Goal: Transaction & Acquisition: Purchase product/service

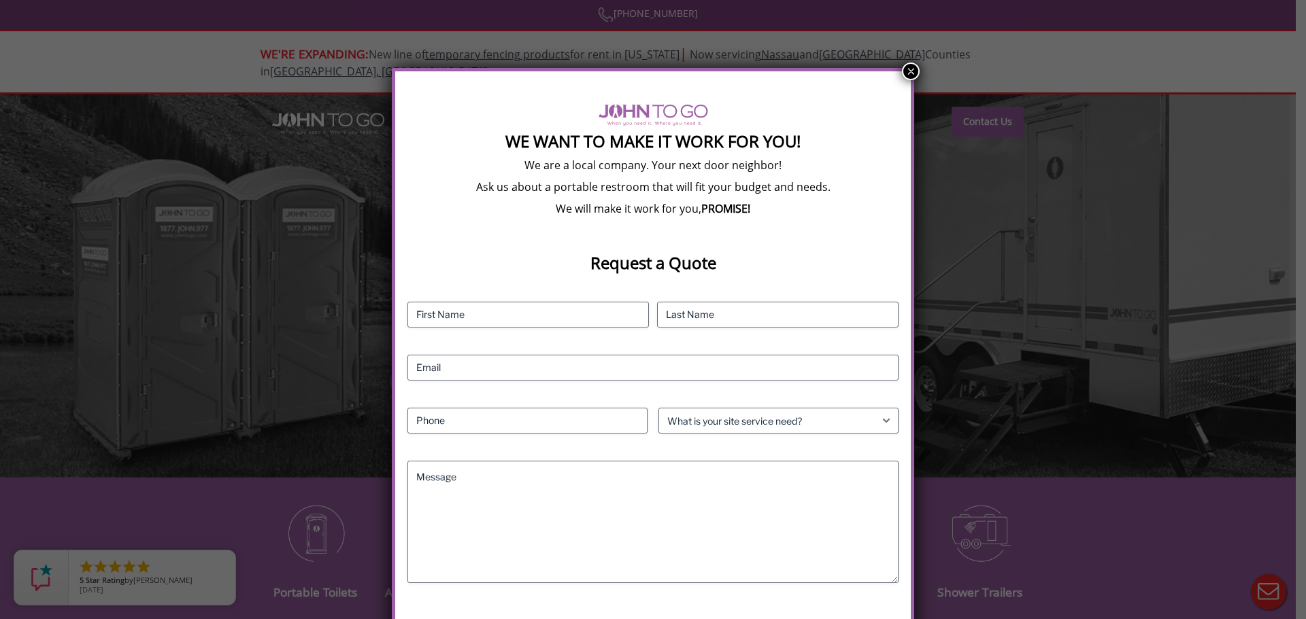
click at [905, 70] on button "×" at bounding box center [911, 72] width 18 height 18
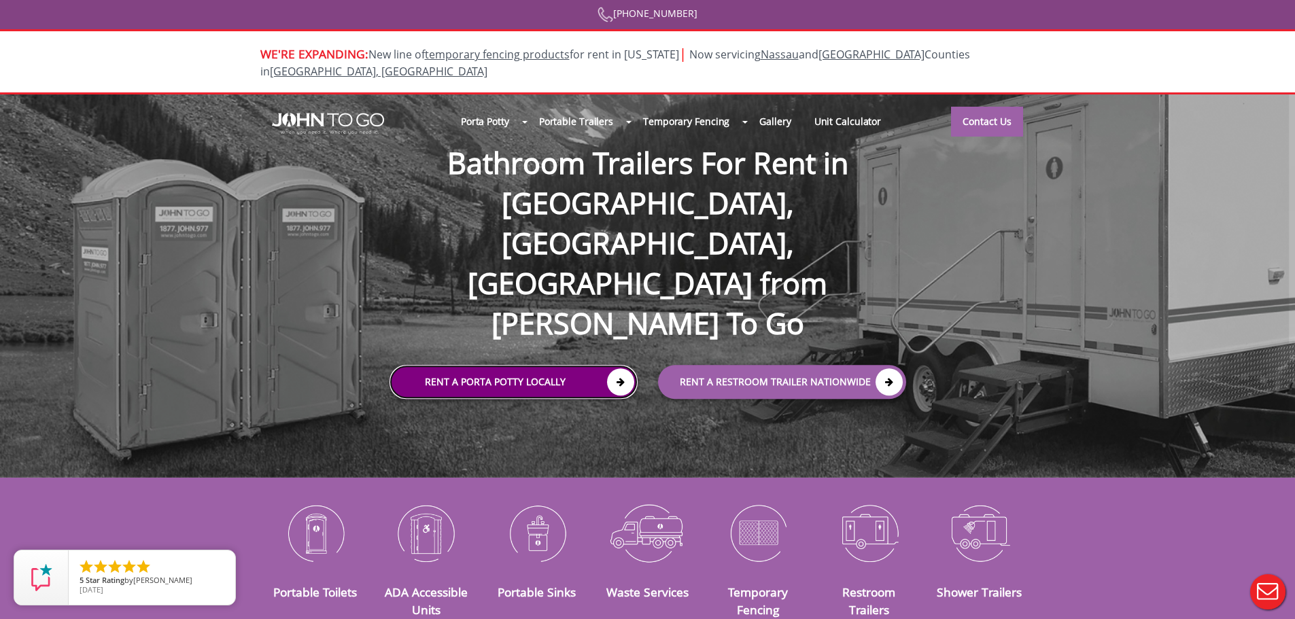
click at [571, 365] on link "Rent a Porta Potty Locally" at bounding box center [514, 382] width 248 height 34
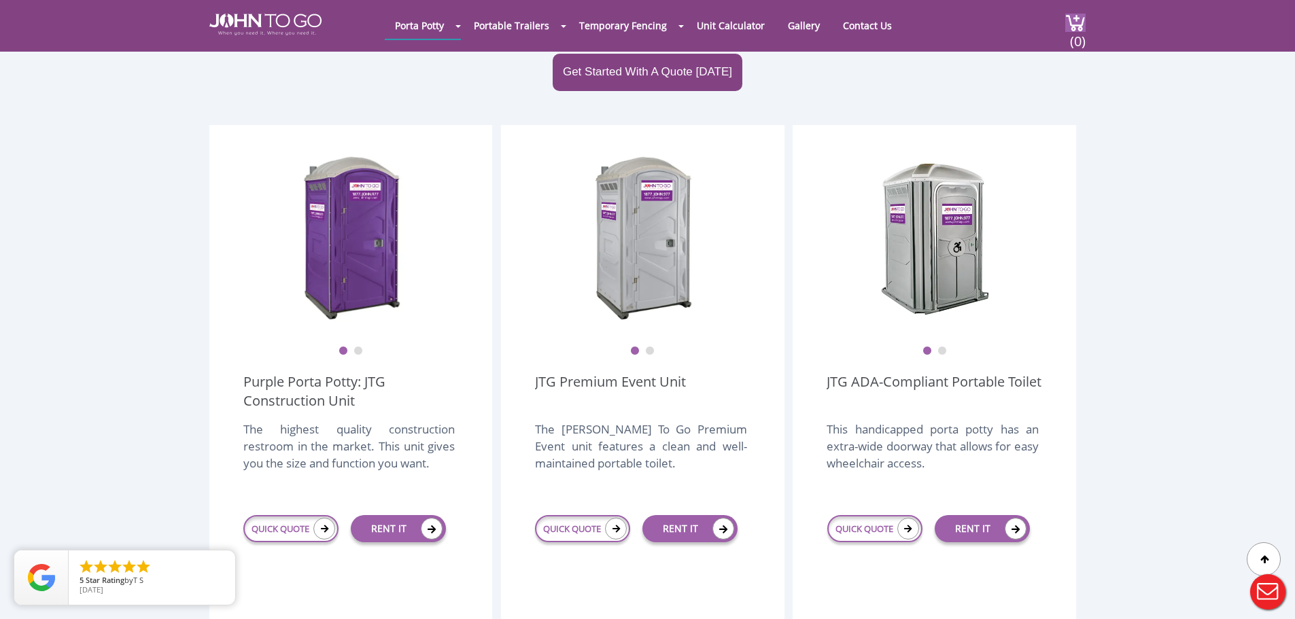
scroll to position [340, 0]
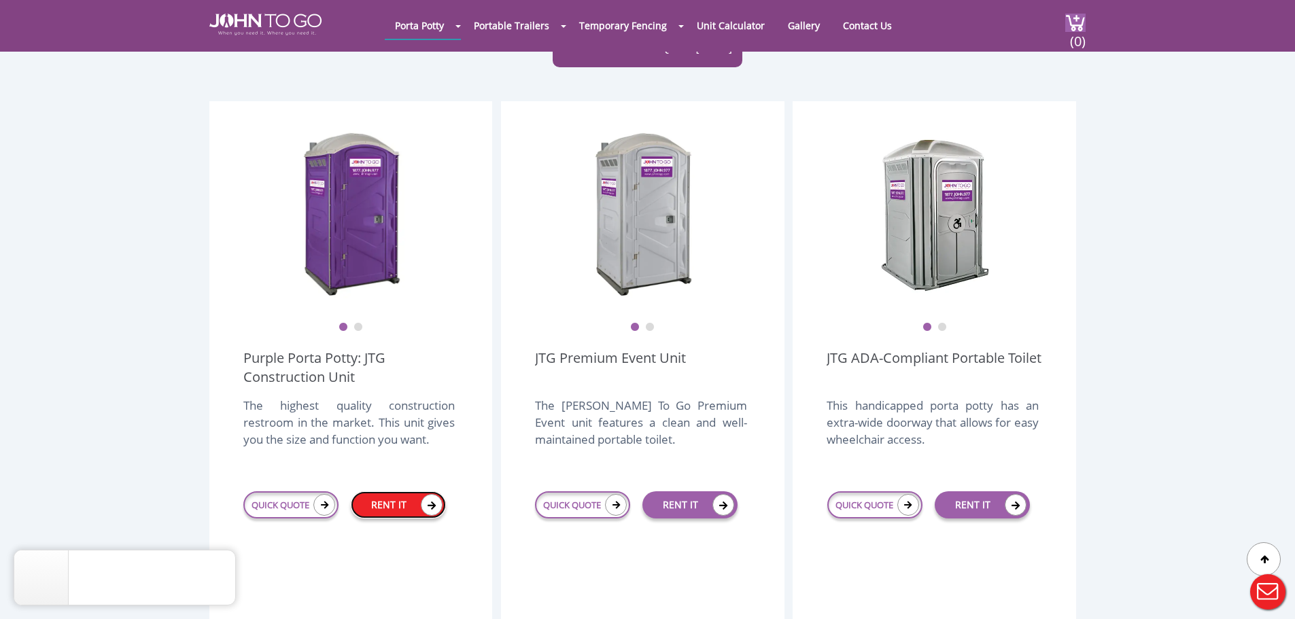
click at [402, 492] on link "RENT IT" at bounding box center [398, 505] width 95 height 27
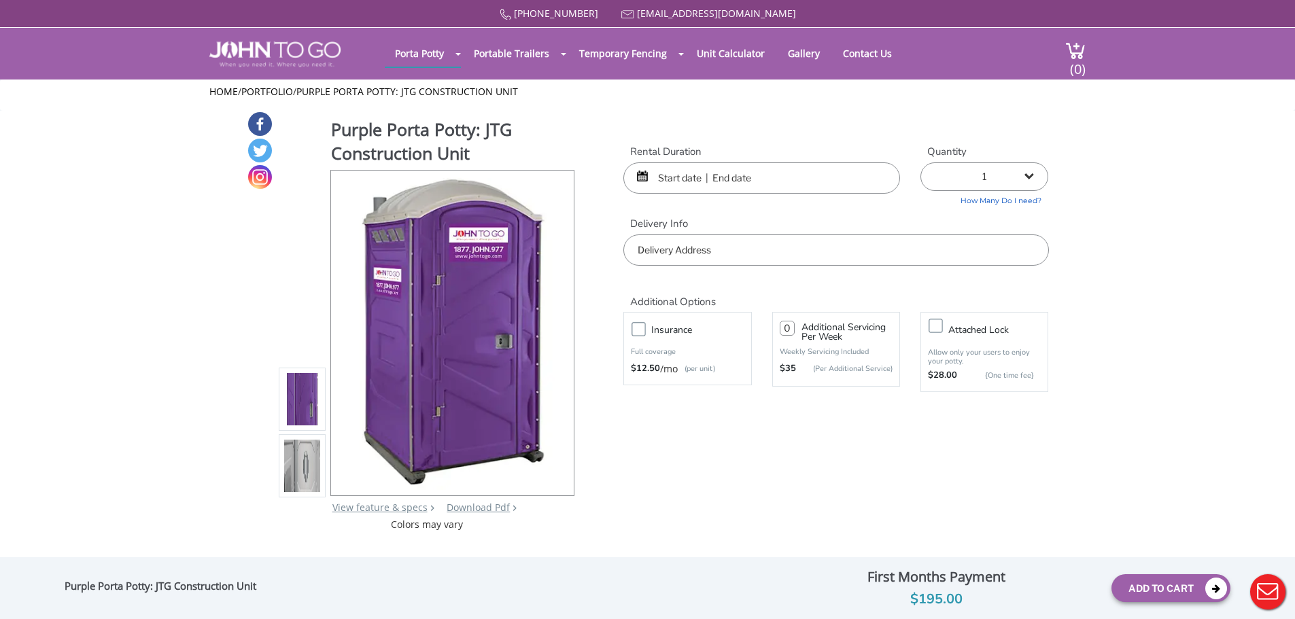
click at [736, 185] on input "text" at bounding box center [762, 178] width 277 height 31
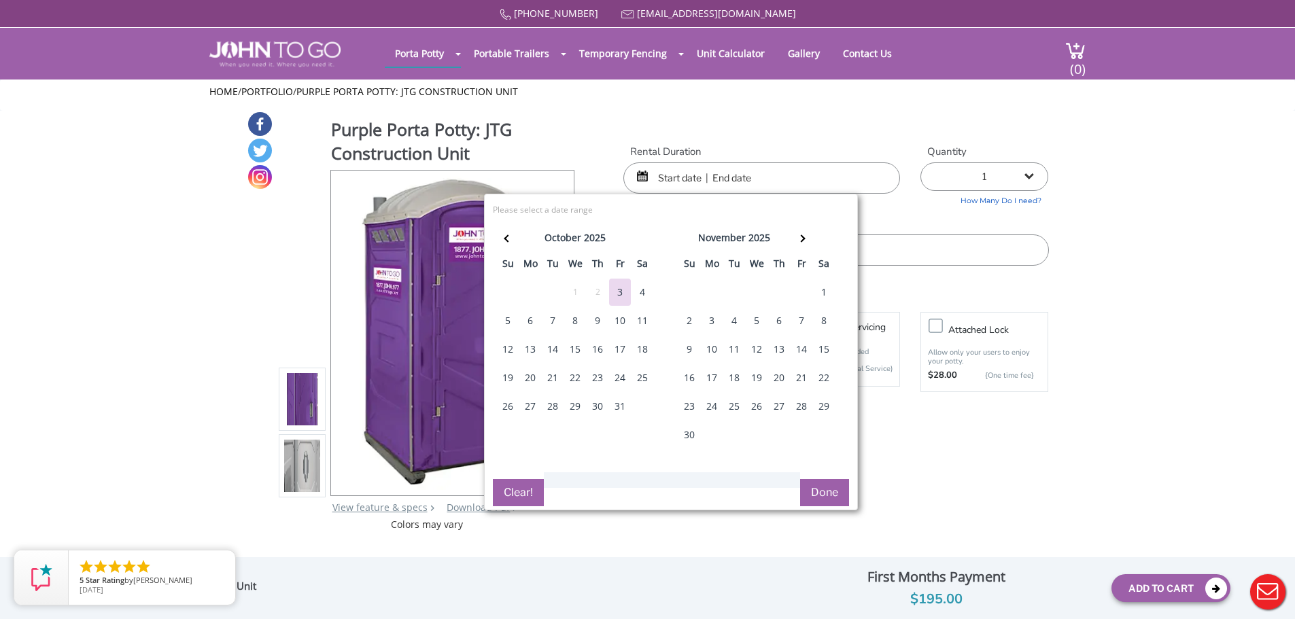
click at [522, 322] on div "6" at bounding box center [531, 320] width 22 height 27
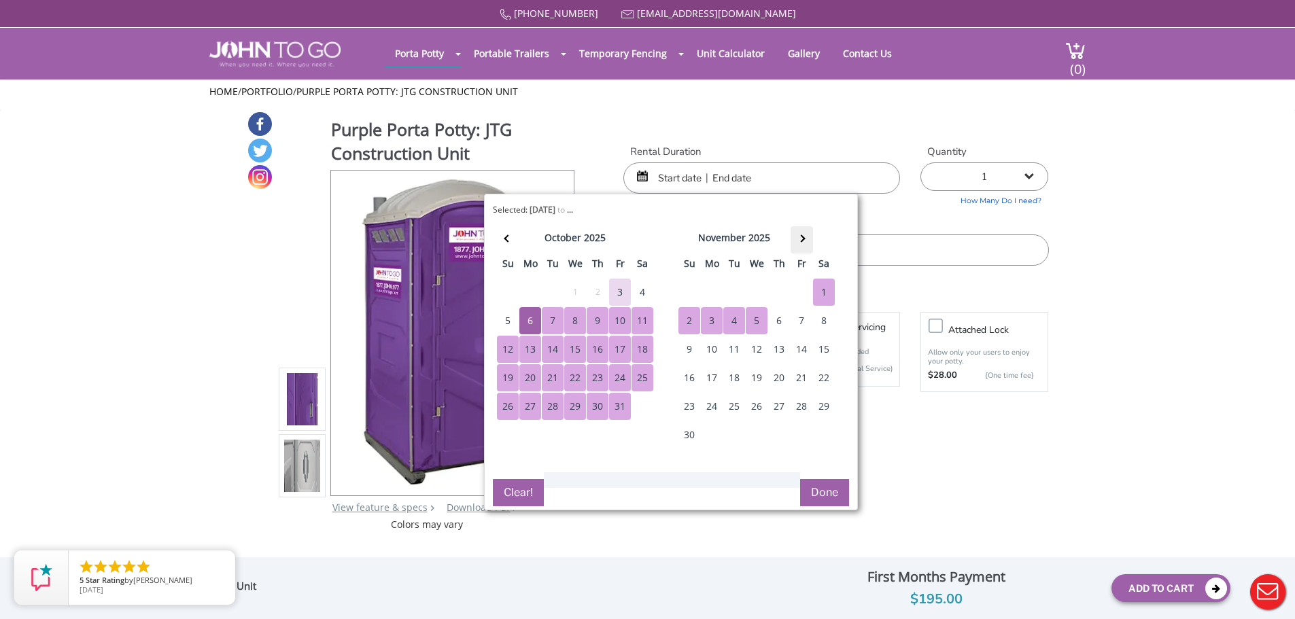
click at [809, 236] on th at bounding box center [802, 239] width 22 height 27
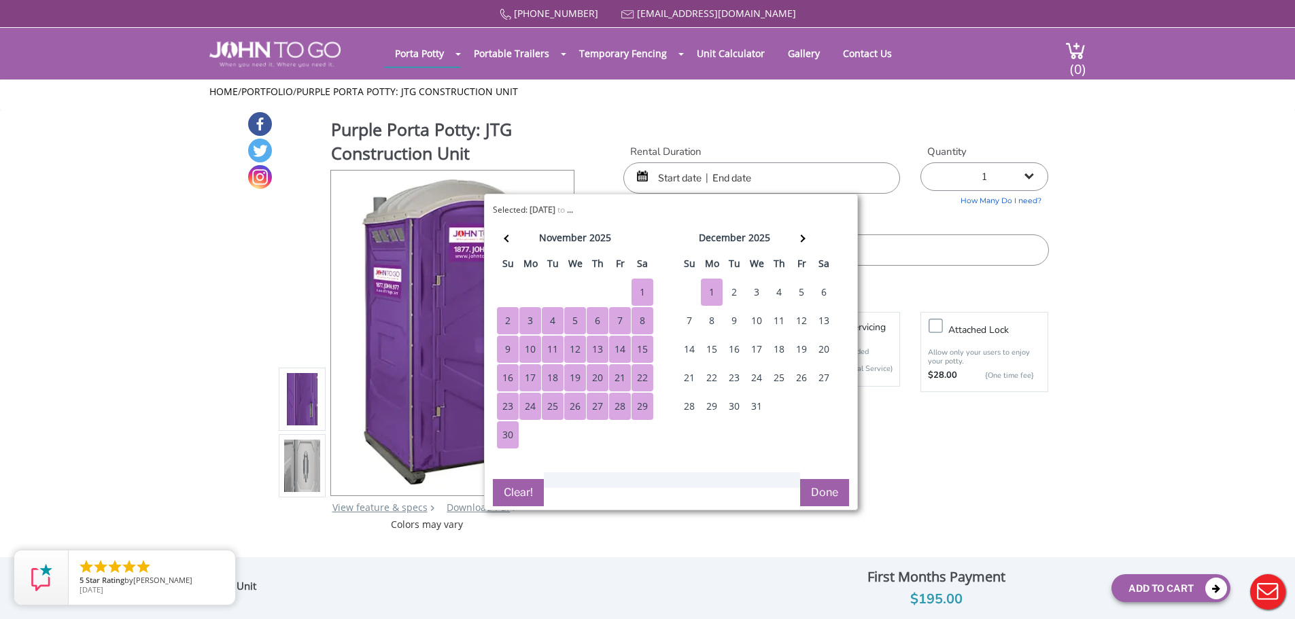
click at [716, 290] on div "1" at bounding box center [712, 292] width 22 height 27
type input "10/06/2025 to 12/01/2025"
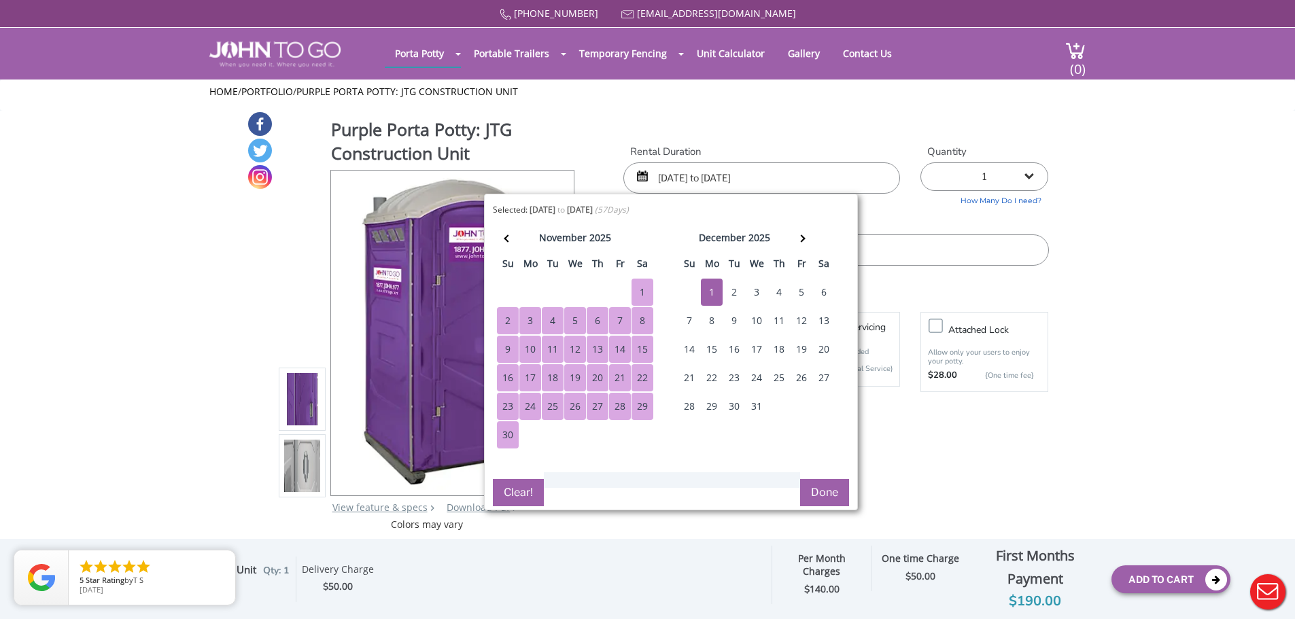
click at [828, 489] on button "Done" at bounding box center [824, 492] width 49 height 27
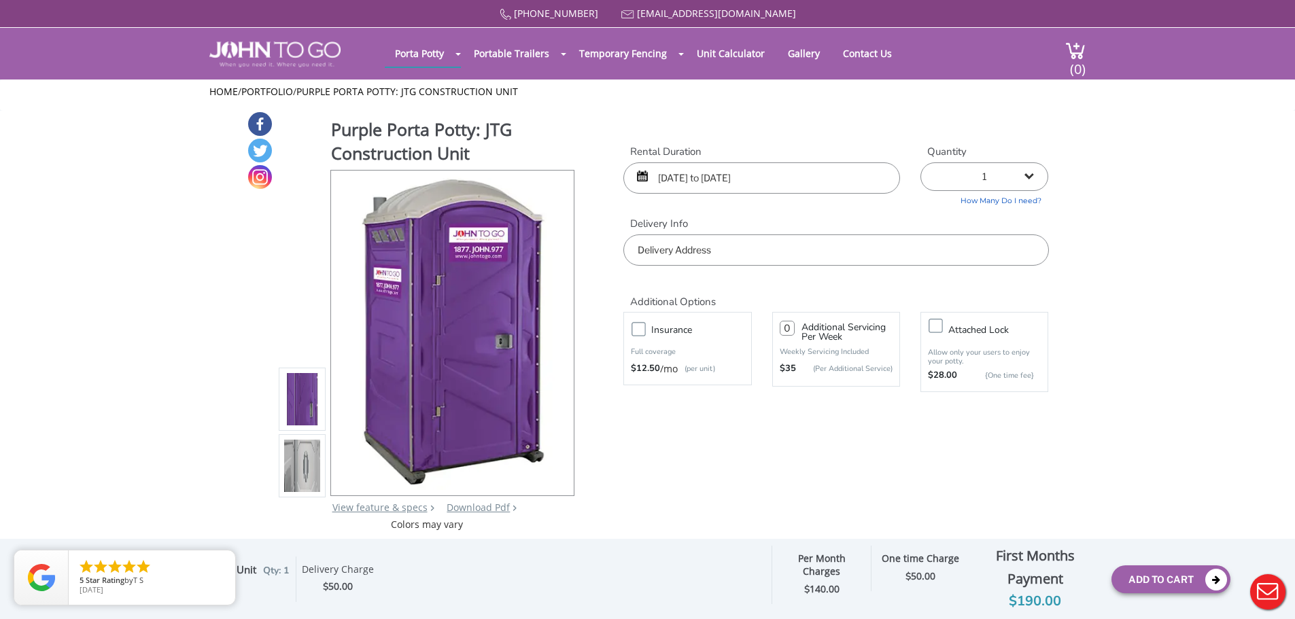
click at [718, 252] on input "text" at bounding box center [836, 250] width 425 height 31
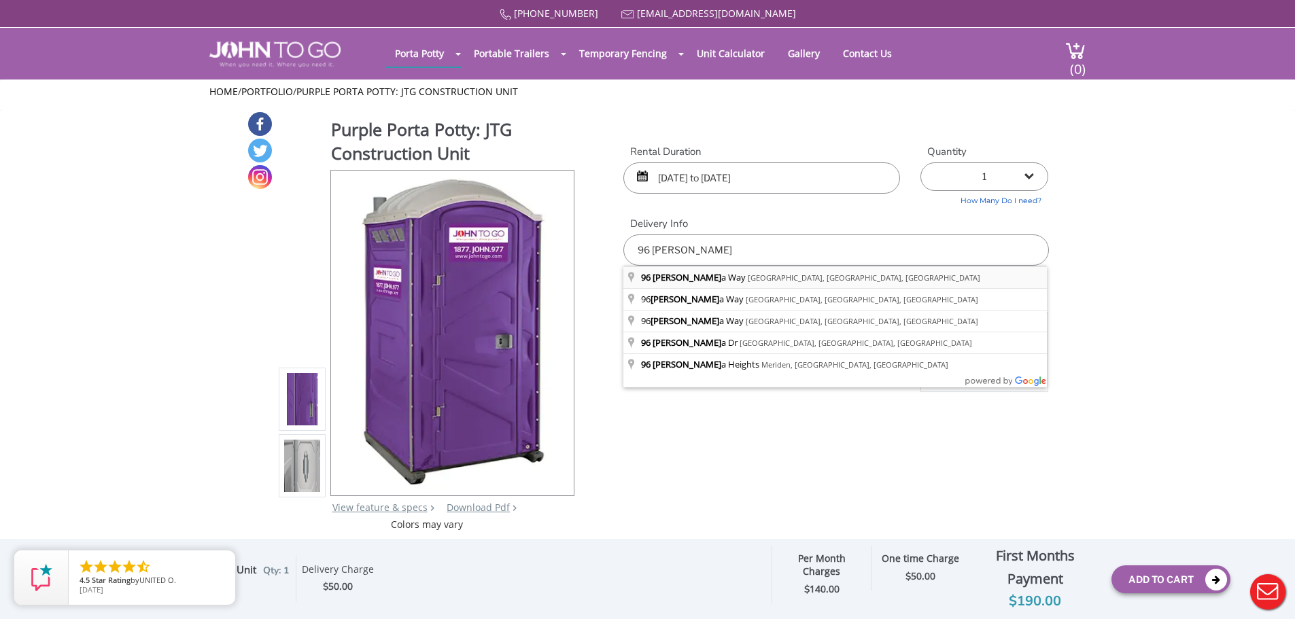
type input "96 Fiesta Way, Fort Lauderdale, FL, USA"
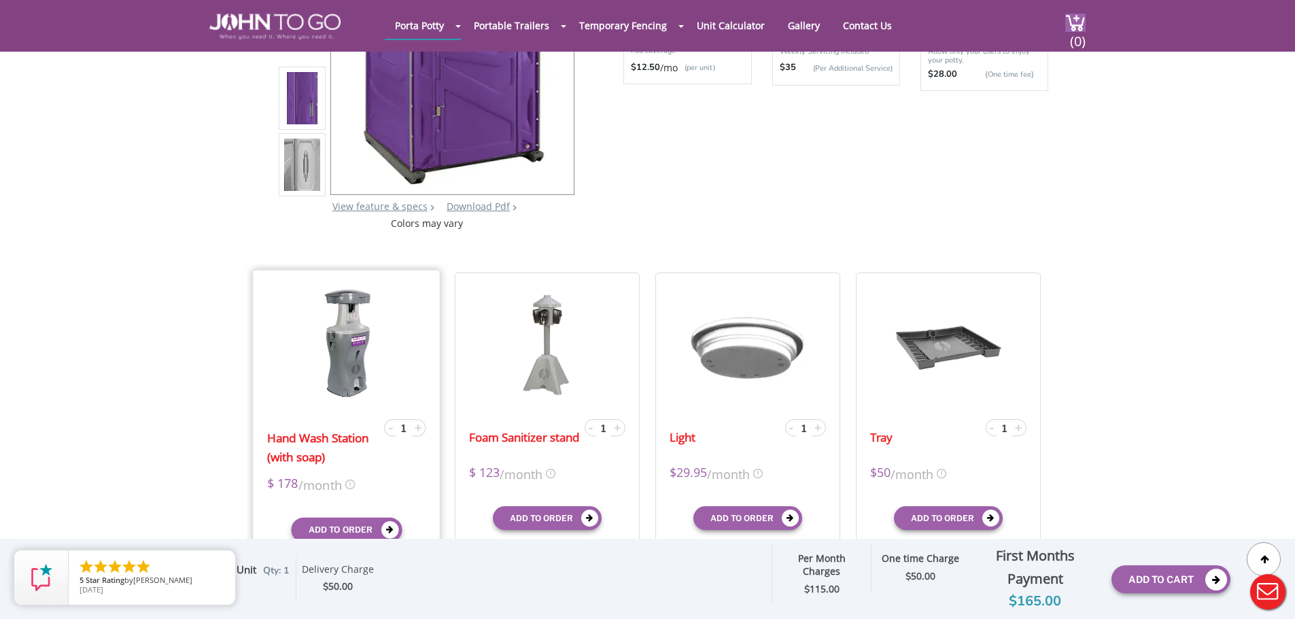
scroll to position [136, 0]
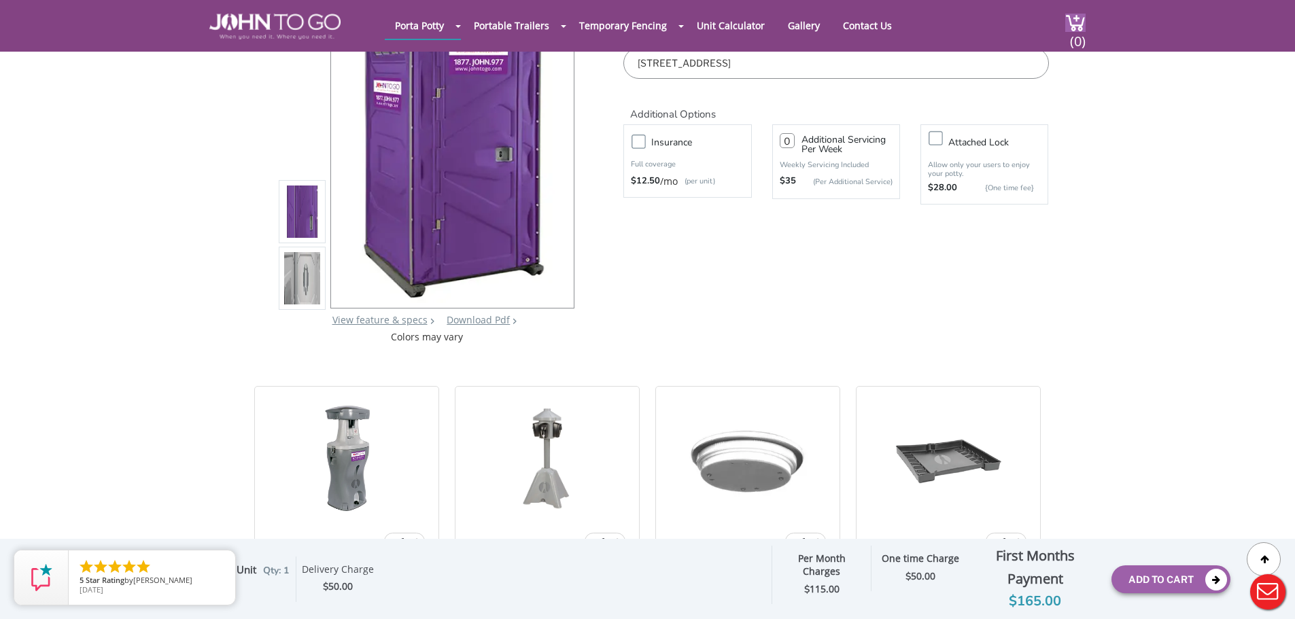
click at [300, 281] on img at bounding box center [302, 278] width 37 height 320
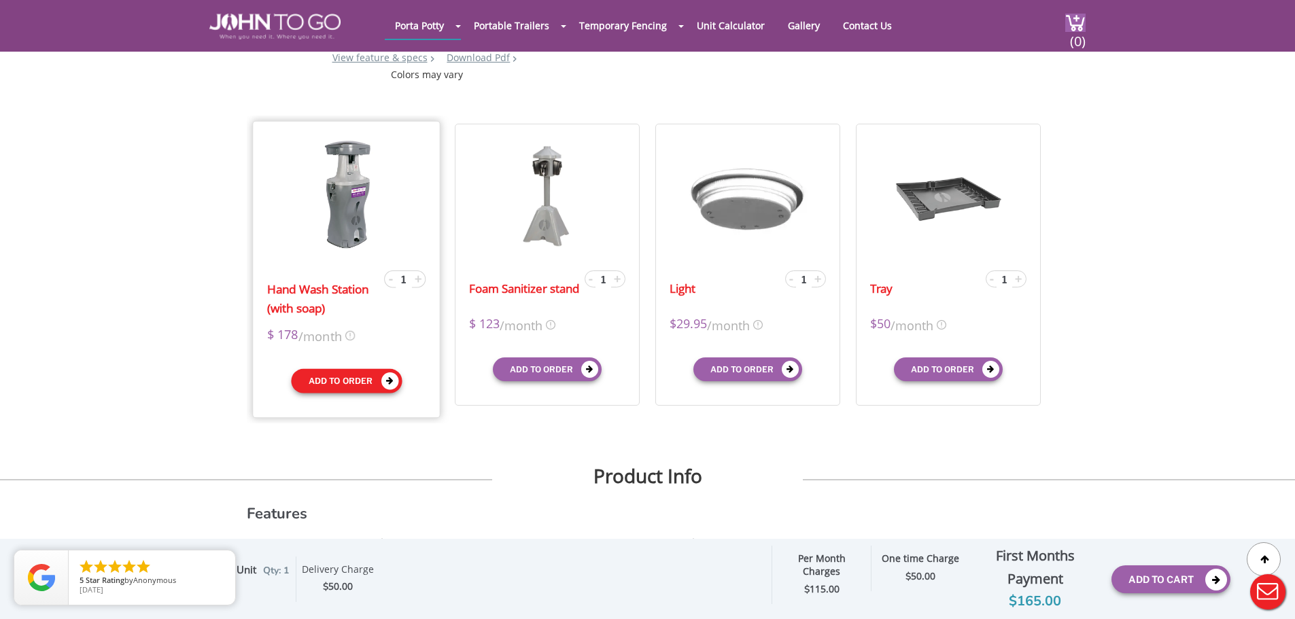
scroll to position [408, 0]
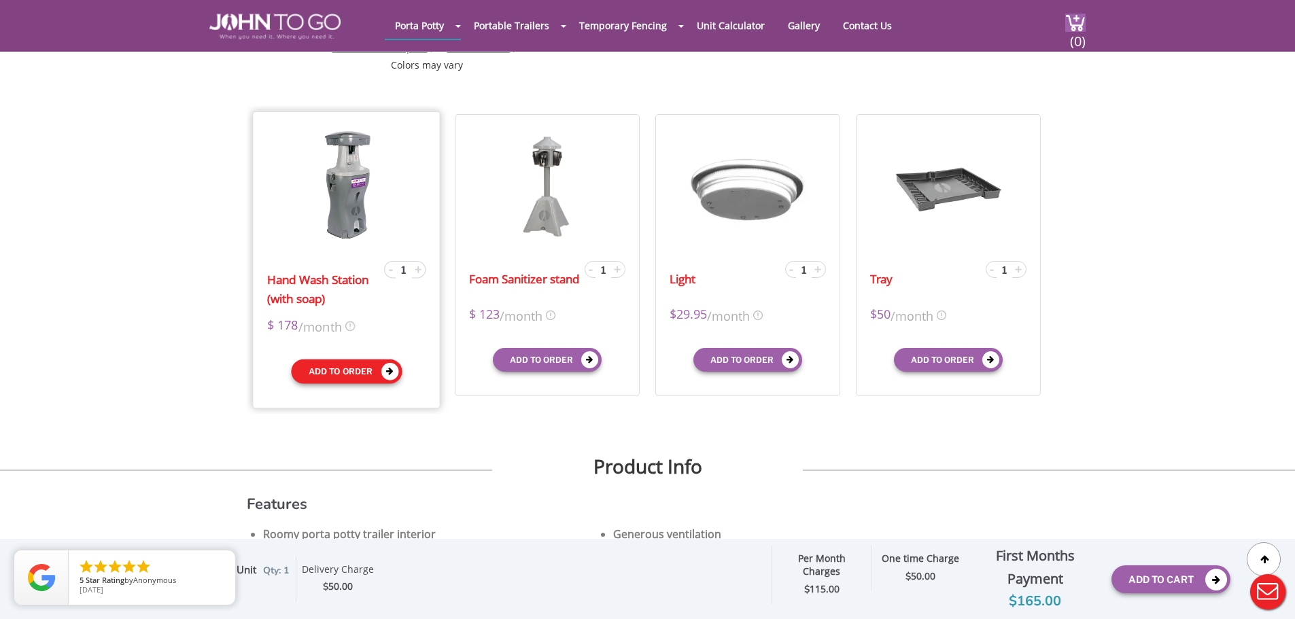
click at [380, 368] on button "Add to order" at bounding box center [346, 372] width 111 height 24
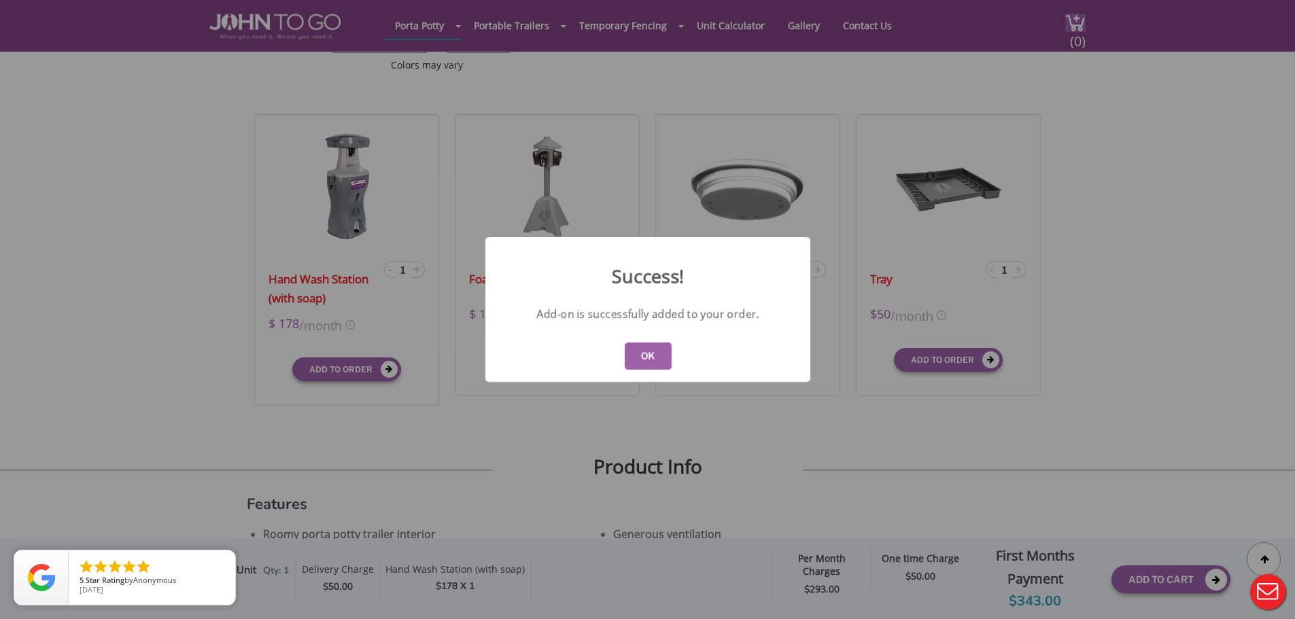
click at [651, 355] on button "OK" at bounding box center [647, 356] width 47 height 27
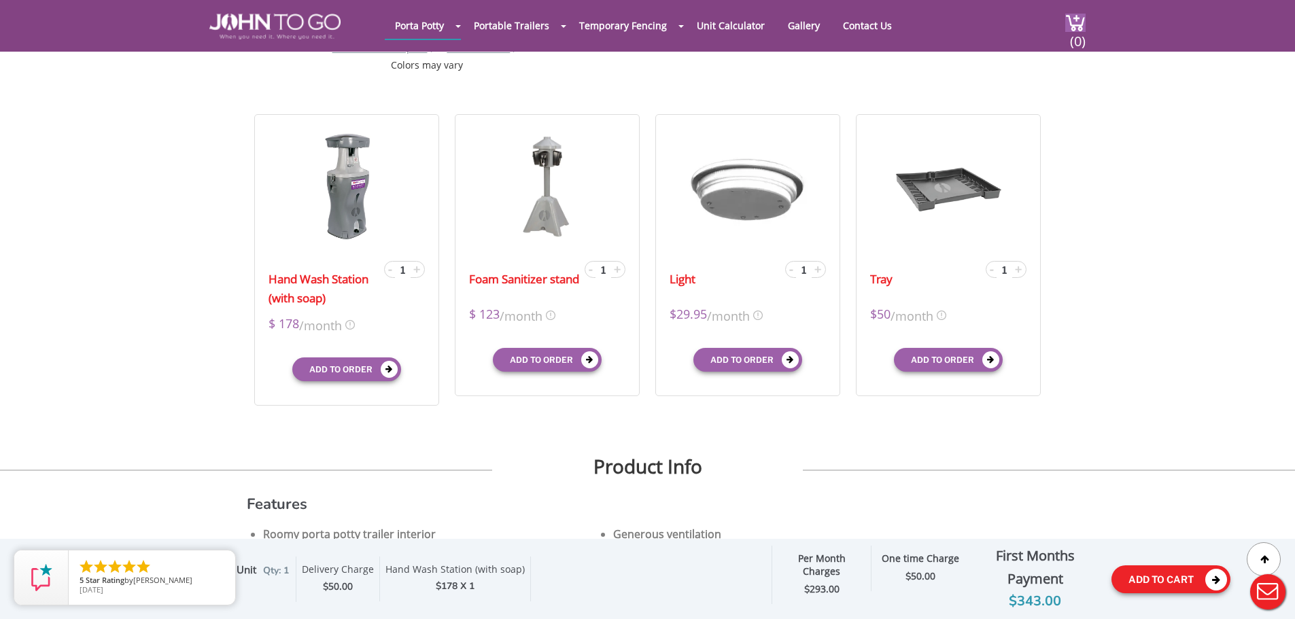
click at [1166, 581] on button "Add To Cart" at bounding box center [1171, 580] width 119 height 28
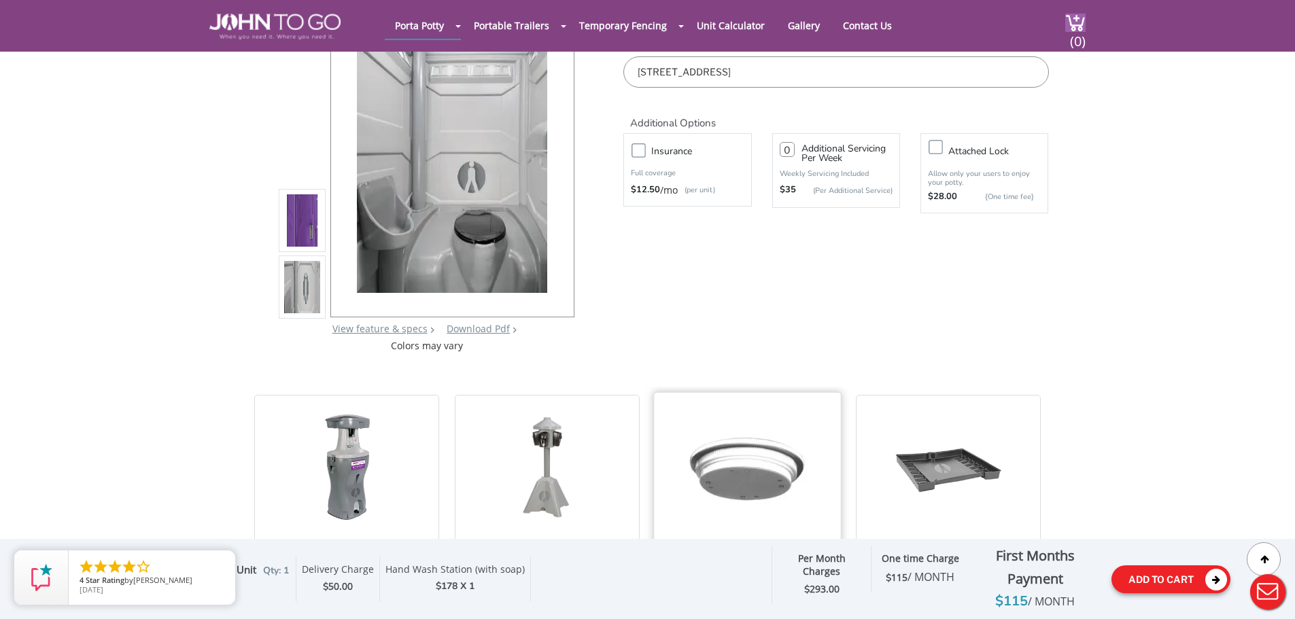
scroll to position [0, 0]
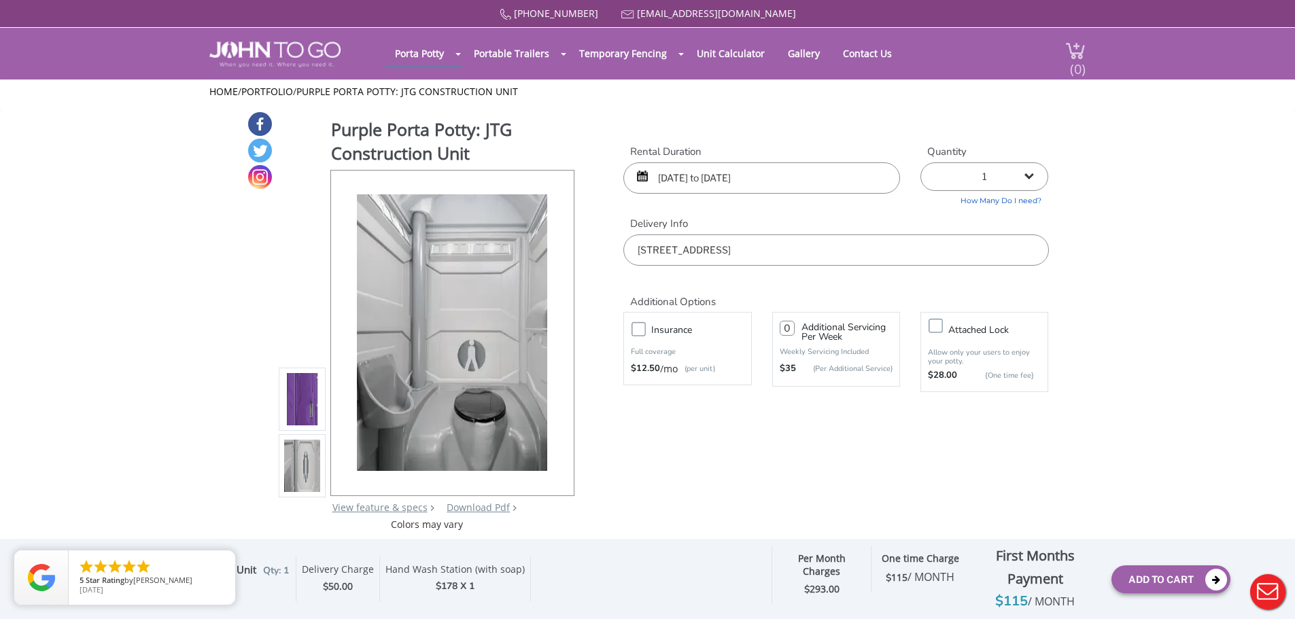
click at [1074, 63] on span "(0)" at bounding box center [1078, 63] width 16 height 29
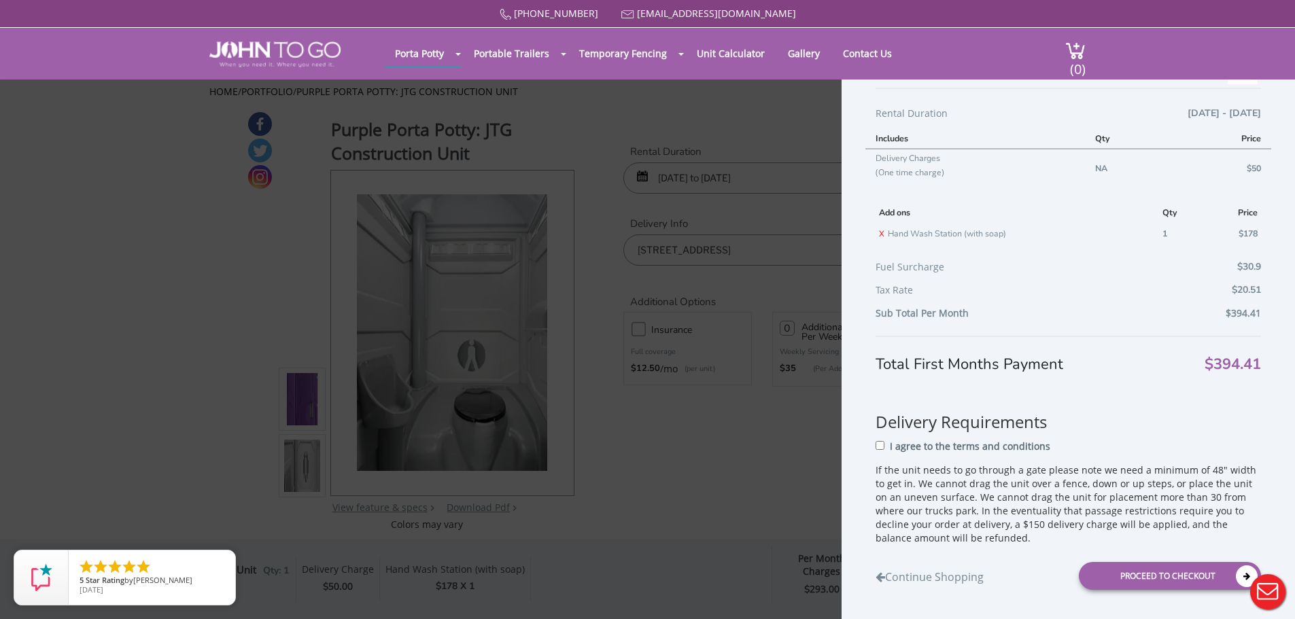
scroll to position [149, 0]
drag, startPoint x: 874, startPoint y: 290, endPoint x: 1257, endPoint y: 289, distance: 383.5
click at [1257, 289] on div "Shopping Cart Purple Porta Potty: JTG Construction Unit $115 Per Unit Per Month…" at bounding box center [1069, 336] width 454 height 576
click at [1030, 290] on div "Tax Rate $20.51" at bounding box center [1069, 293] width 386 height 23
drag, startPoint x: 873, startPoint y: 267, endPoint x: 972, endPoint y: 269, distance: 99.3
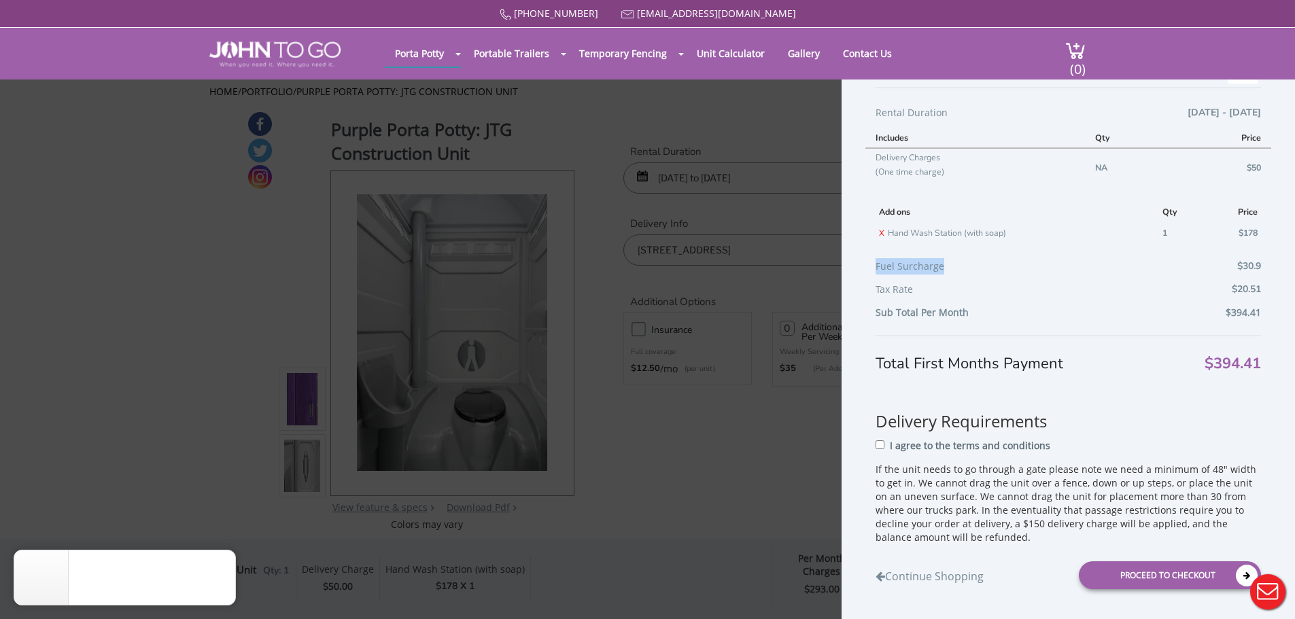
click at [972, 269] on div "Shopping Cart Purple Porta Potty: JTG Construction Unit $115 Per Unit Per Month…" at bounding box center [1069, 336] width 454 height 576
copy div "Fuel Surcharge"
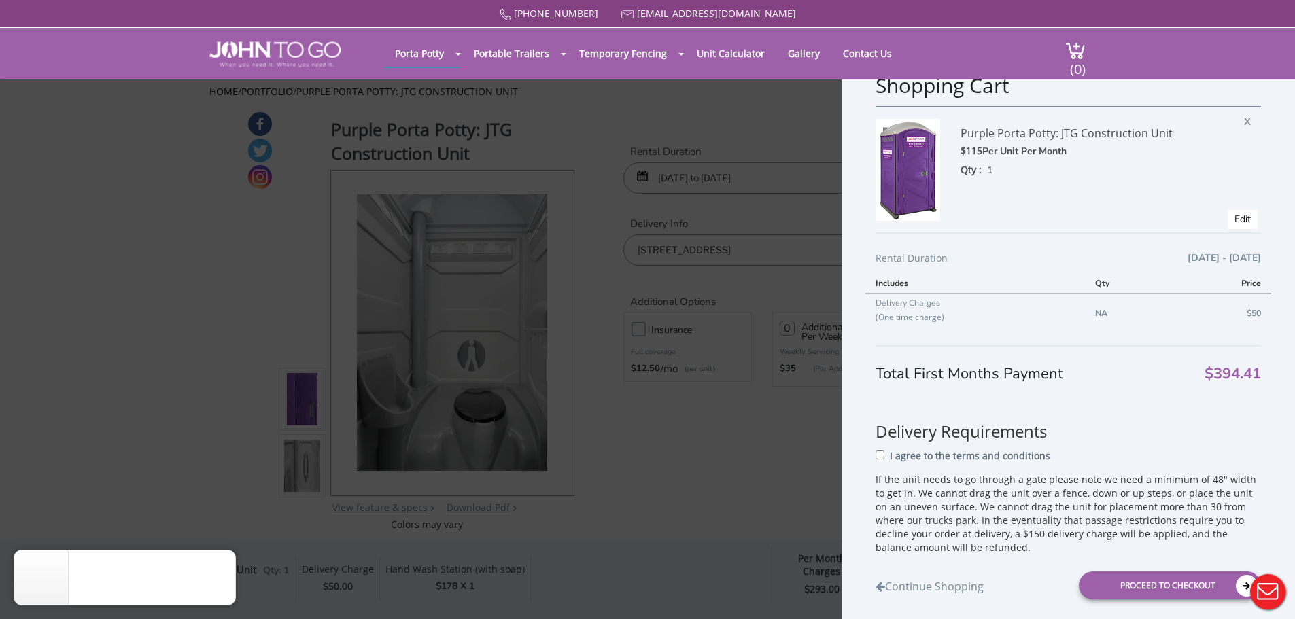
scroll to position [0, 0]
click at [1244, 121] on span "X" at bounding box center [1251, 123] width 14 height 18
click at [748, 112] on div "Shopping Cart Purple Porta Potty: JTG Construction Unit $115 Per Unit Per Month…" at bounding box center [647, 309] width 1295 height 619
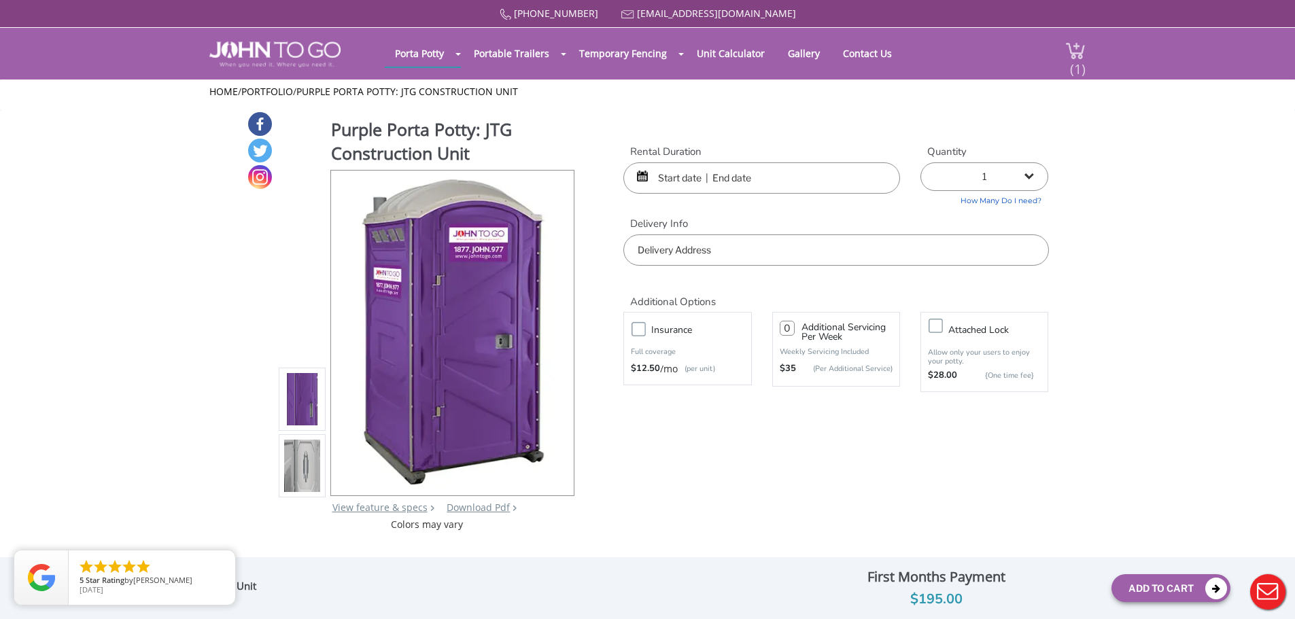
click at [1080, 64] on span "(1)" at bounding box center [1078, 63] width 16 height 29
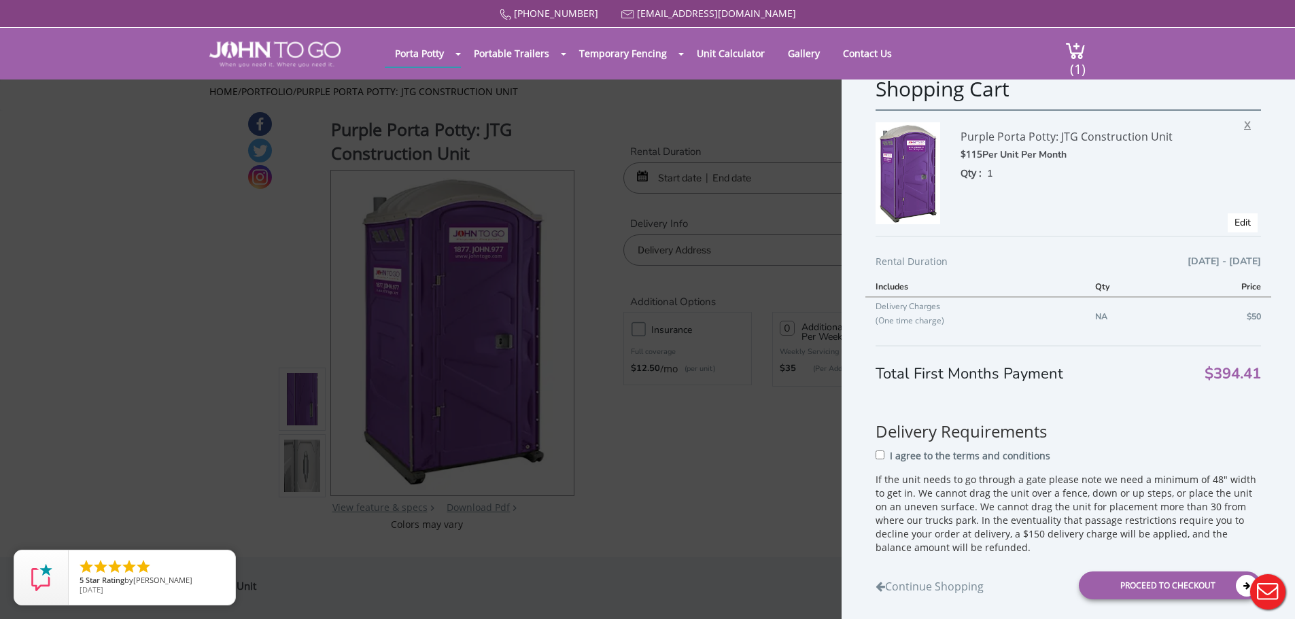
click at [1244, 128] on span "X" at bounding box center [1251, 123] width 14 height 18
click at [726, 526] on div "Shopping Cart Purple Porta Potty: JTG Construction Unit $115 Per Unit Per Month…" at bounding box center [647, 309] width 1295 height 619
